Goal: Transaction & Acquisition: Purchase product/service

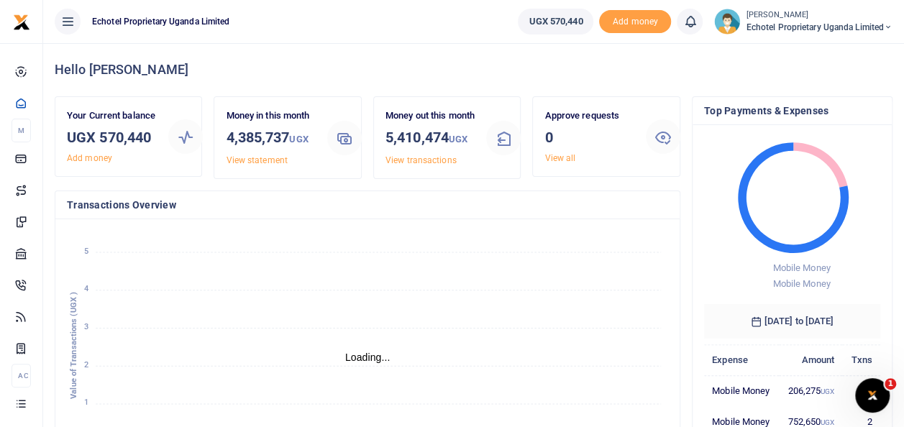
scroll to position [12, 12]
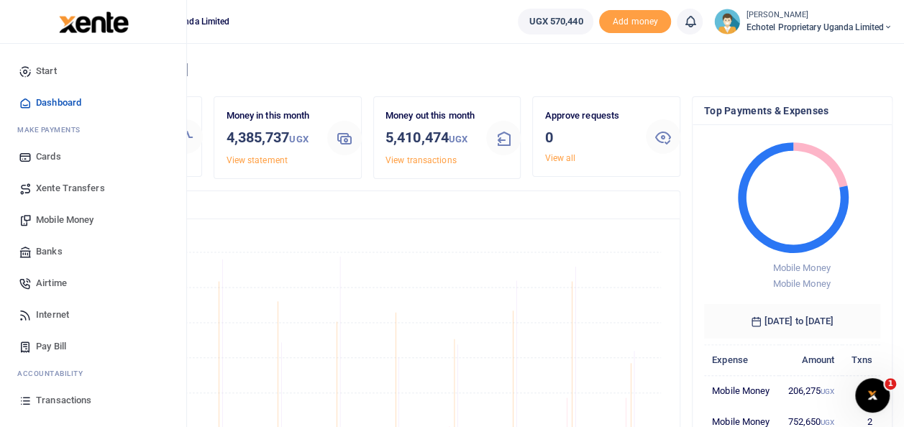
click at [83, 219] on span "Mobile Money" at bounding box center [65, 220] width 58 height 14
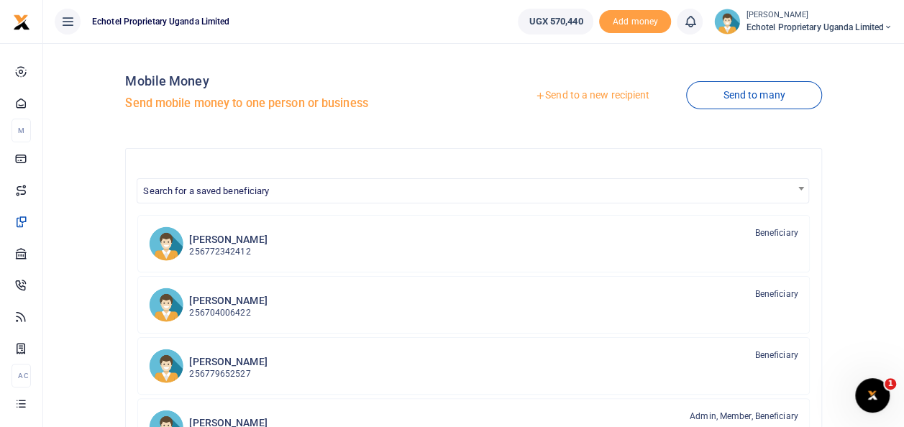
click at [571, 96] on link "Send to a new recipient" at bounding box center [592, 96] width 188 height 26
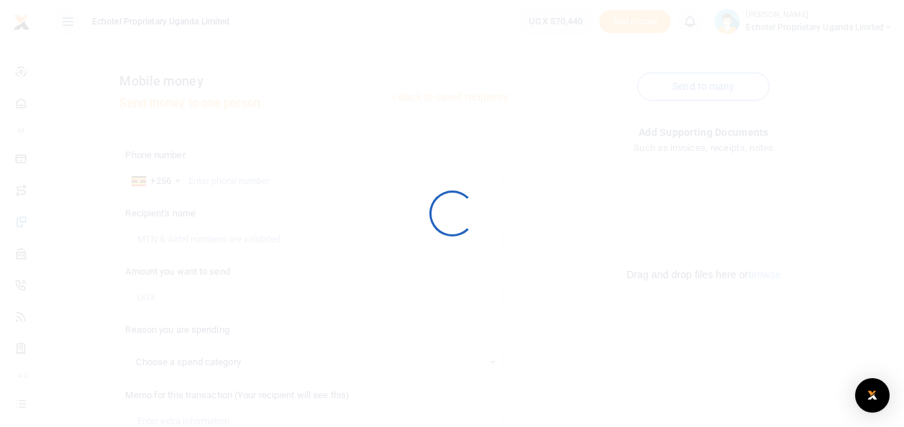
select select
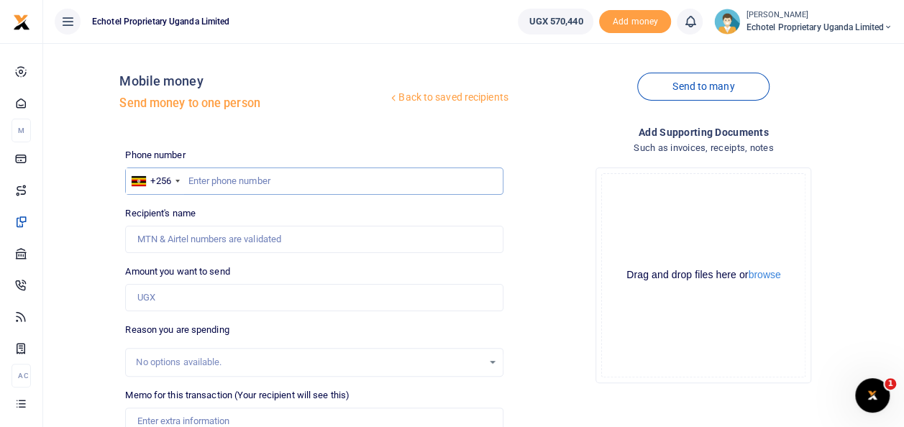
click at [260, 184] on input "text" at bounding box center [313, 181] width 377 height 27
click at [196, 239] on input "Recipient's name" at bounding box center [313, 239] width 377 height 27
type input "T"
type input "[PERSON_NAME]"
click at [193, 180] on input "0776754073" at bounding box center [313, 181] width 377 height 27
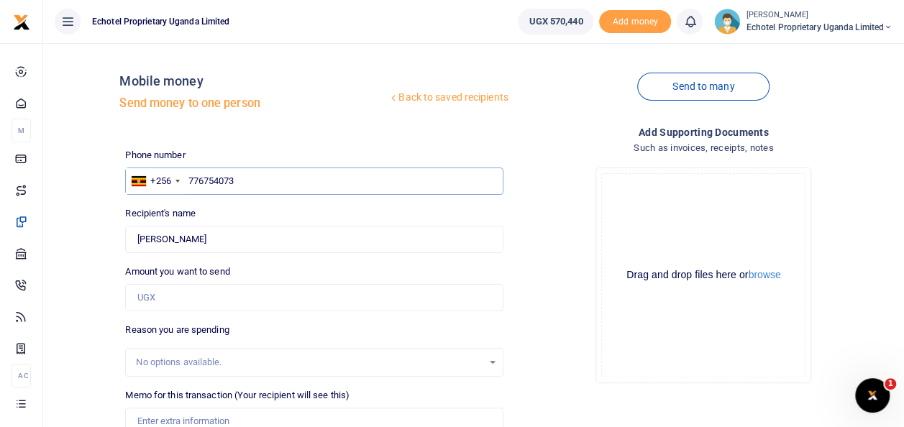
type input "776754073"
click at [182, 296] on input "Amount you want to send" at bounding box center [313, 297] width 377 height 27
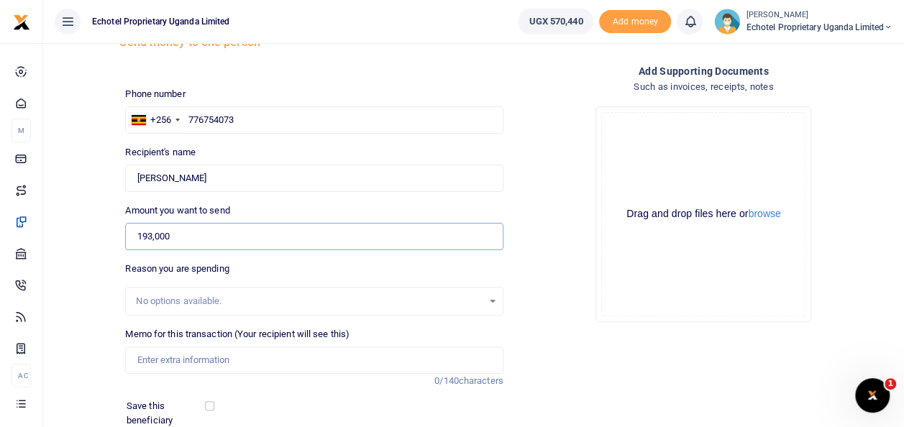
scroll to position [144, 0]
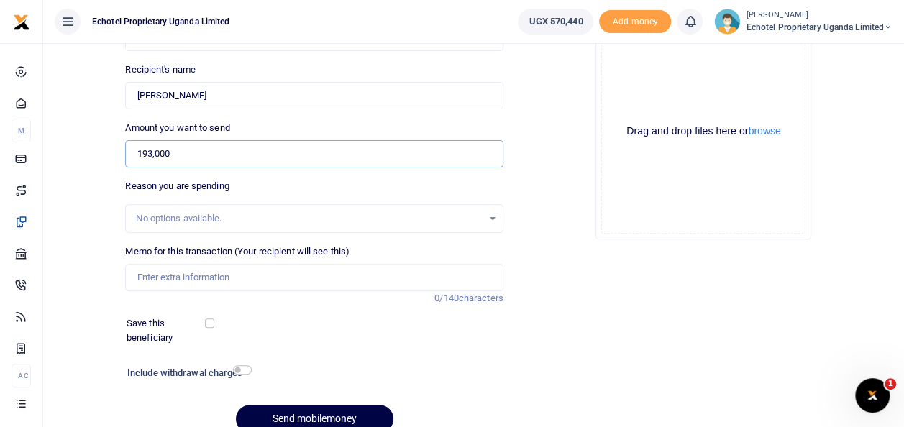
type input "193,000"
click at [168, 272] on input "Memo for this transaction (Your recipient will see this)" at bounding box center [313, 277] width 377 height 27
type input "Lunch with visitors at Java House"
click at [247, 372] on input "checkbox" at bounding box center [242, 369] width 19 height 9
checkbox input "true"
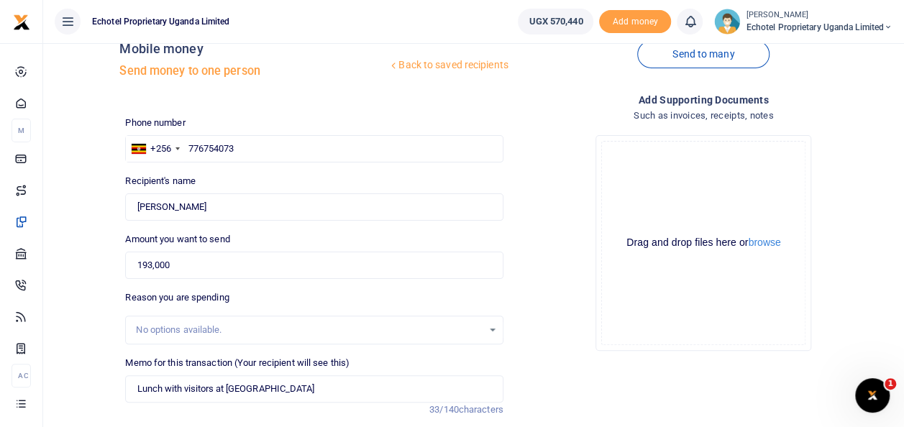
scroll to position [248, 0]
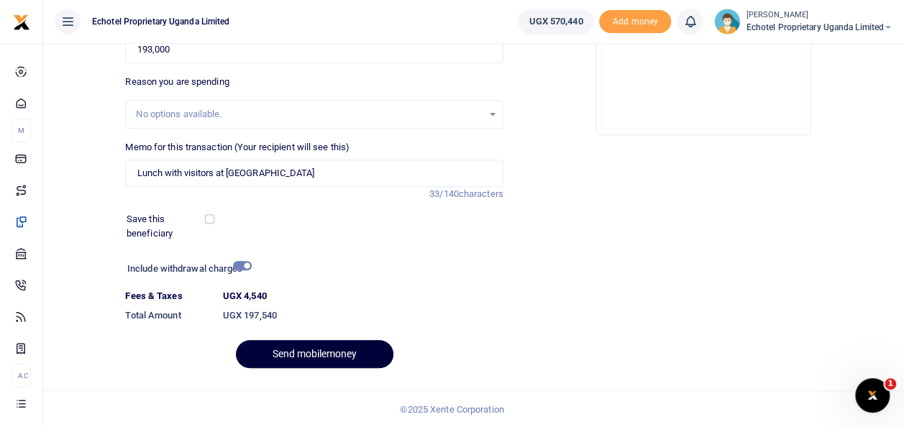
click at [302, 356] on button "Send mobilemoney" at bounding box center [314, 354] width 157 height 28
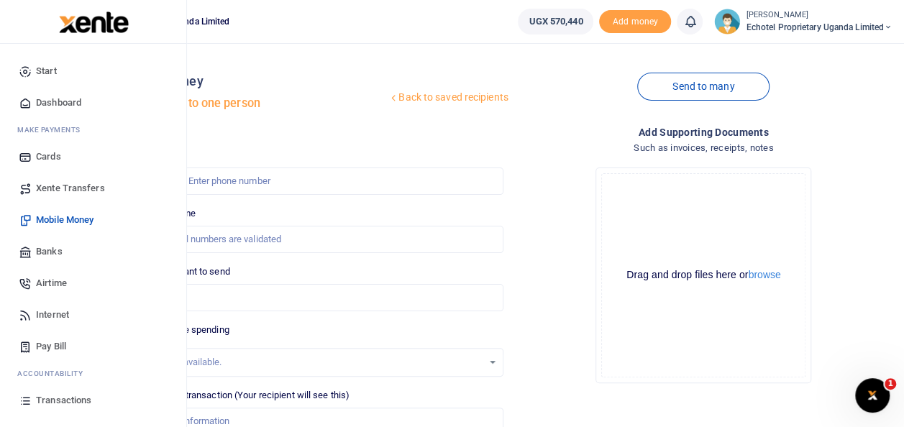
click at [47, 219] on span "Mobile Money" at bounding box center [65, 220] width 58 height 14
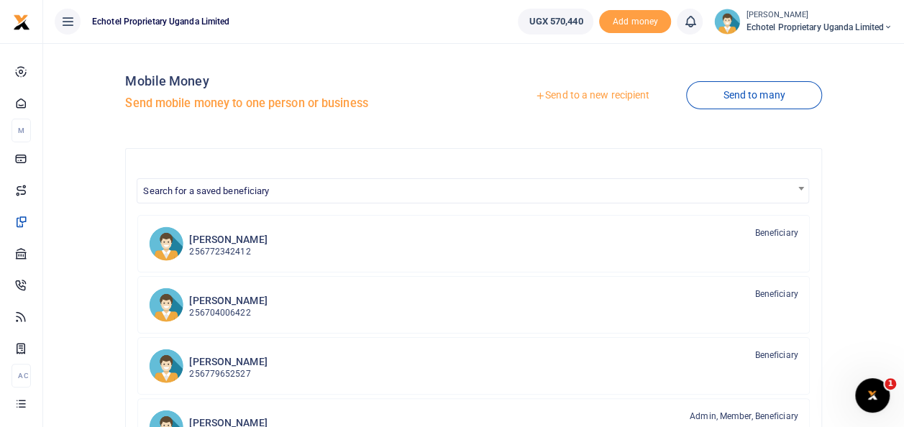
click at [551, 97] on link "Send to a new recipient" at bounding box center [592, 96] width 188 height 26
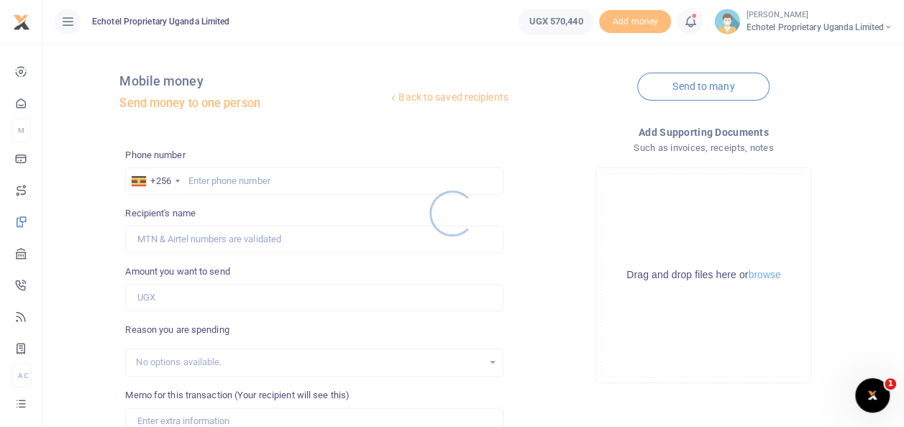
click at [229, 174] on div at bounding box center [452, 213] width 904 height 427
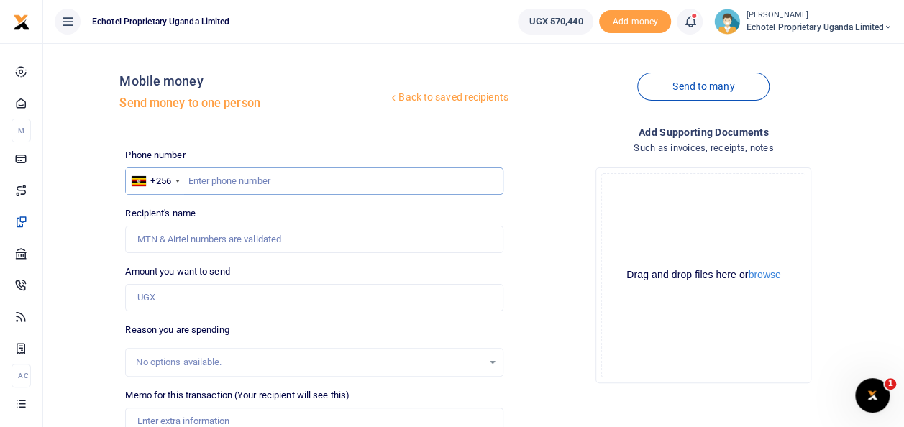
click at [229, 184] on input "text" at bounding box center [313, 181] width 377 height 27
click at [213, 247] on input "Recipient's name" at bounding box center [313, 239] width 377 height 27
type input "Ronald Kugonza"
drag, startPoint x: 214, startPoint y: 241, endPoint x: 104, endPoint y: 240, distance: 110.0
click at [104, 240] on div "Back to saved recipients Mobile money Send money to one person Send to many Pho…" at bounding box center [473, 322] width 849 height 534
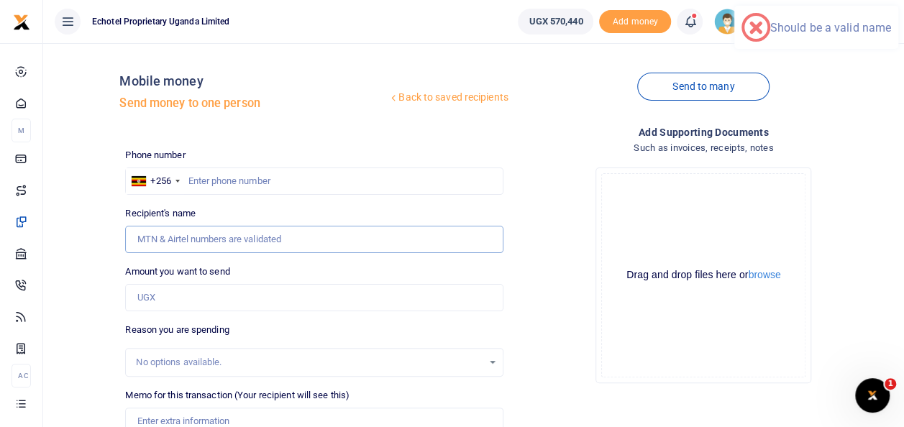
click at [144, 244] on input "Recipient's name" at bounding box center [313, 239] width 377 height 27
type input "Ronald Kugonza"
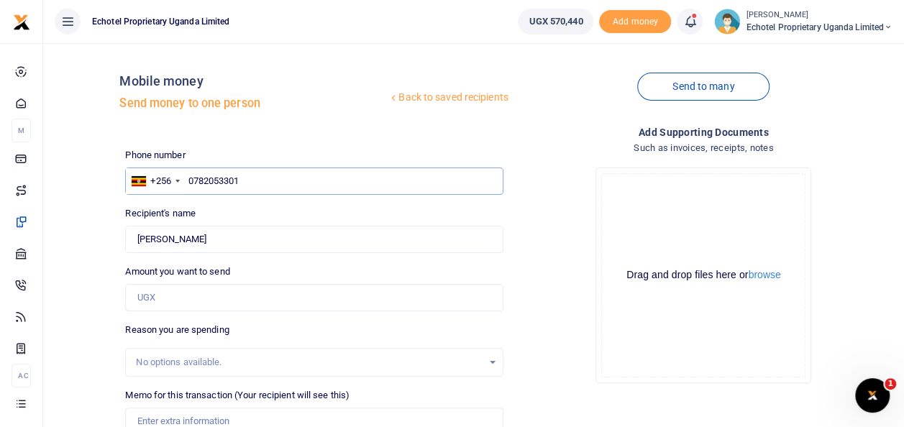
click at [194, 183] on input "0782053301" at bounding box center [313, 181] width 377 height 27
type input "782053301"
click at [170, 296] on input "Amount you want to send" at bounding box center [313, 297] width 377 height 27
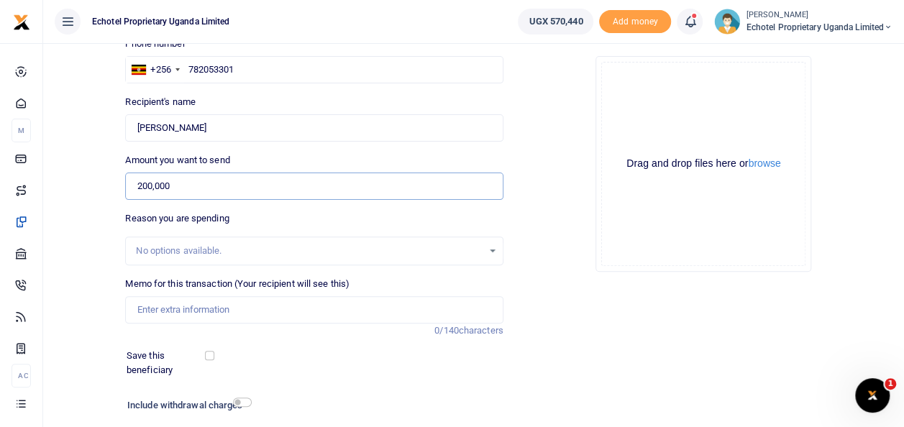
scroll to position [144, 0]
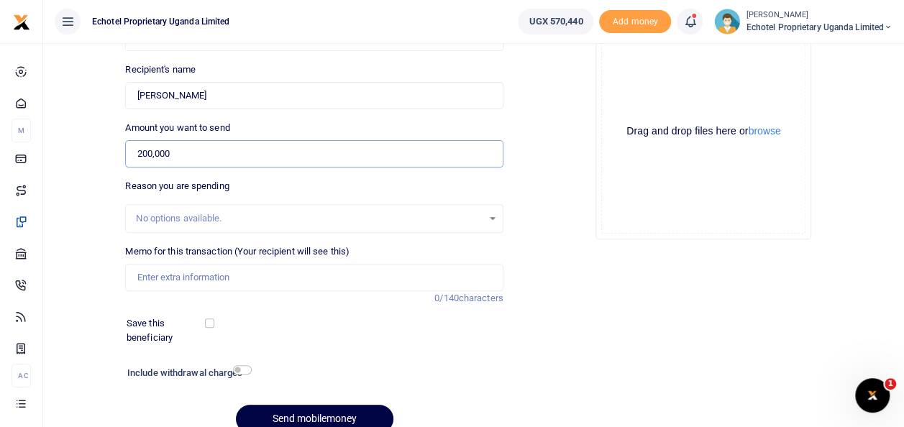
type input "200,000"
click at [165, 275] on input "Memo for this transaction (Your recipient will see this)" at bounding box center [313, 277] width 377 height 27
type input "t"
type input "Top up for office Finance Power"
click at [242, 368] on input "checkbox" at bounding box center [242, 369] width 19 height 9
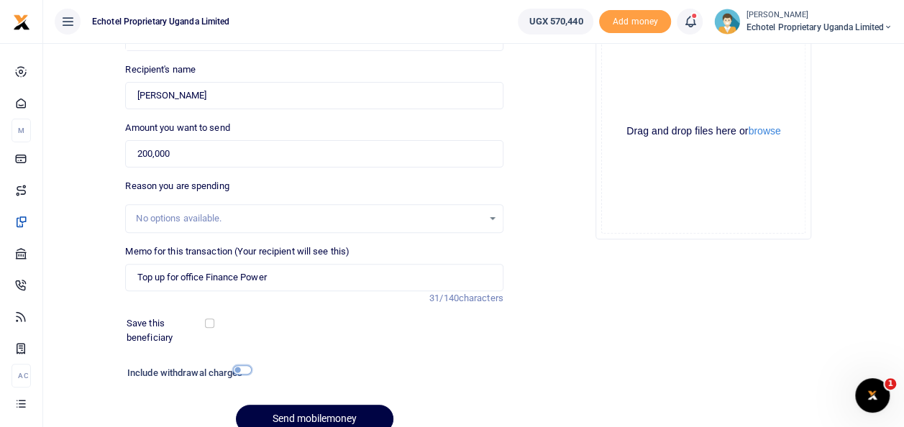
checkbox input "true"
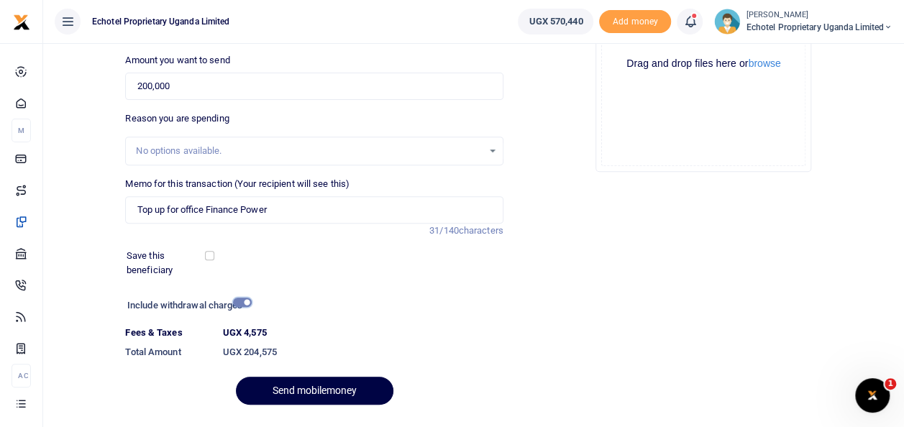
scroll to position [248, 0]
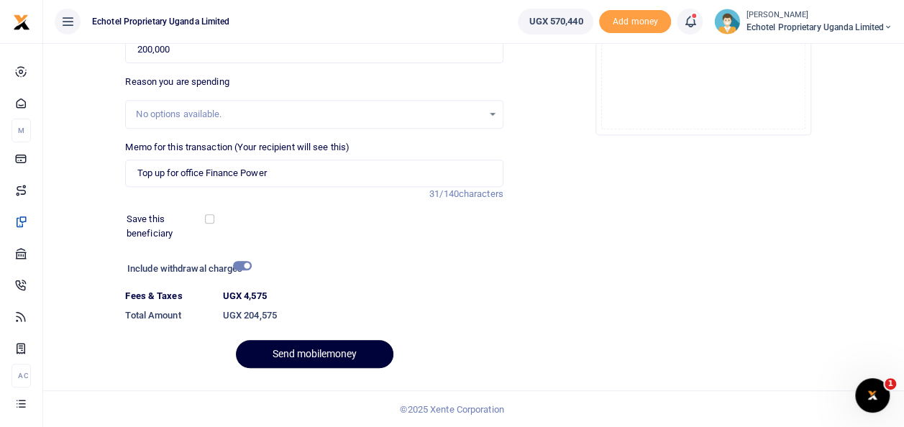
click at [311, 348] on button "Send mobilemoney" at bounding box center [314, 354] width 157 height 28
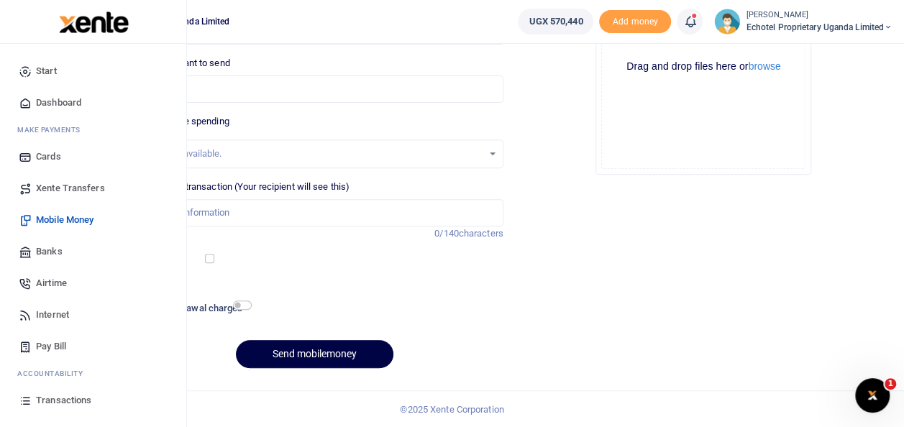
click at [58, 402] on span "Transactions" at bounding box center [63, 400] width 55 height 14
